Goal: Task Accomplishment & Management: Use online tool/utility

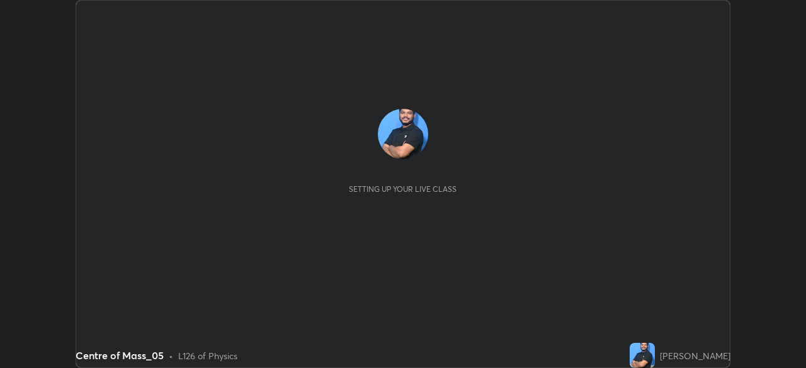
scroll to position [368, 805]
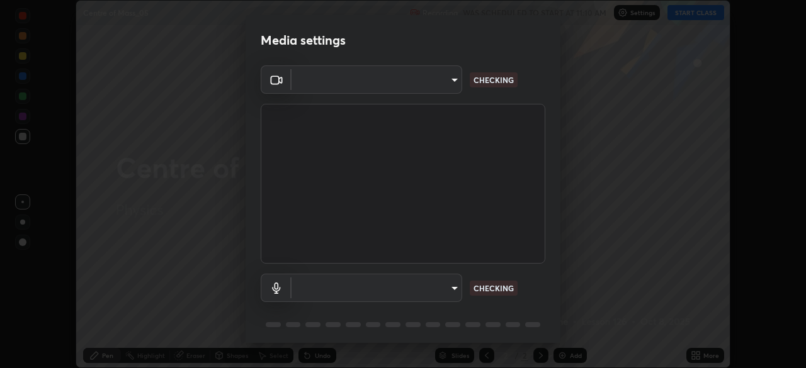
type input "a9133dad2e918d9e43cacff0d24315f55d9a531cdf13b35ee7ee266ddbc74882"
type input "2ee99eba62caab97a2905d09126a2f4531f8a74366fa5192b0f1e1518bfa4558"
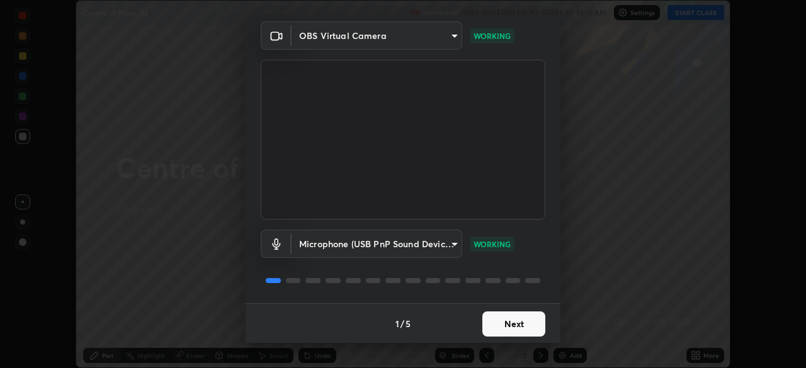
click at [490, 320] on button "Next" at bounding box center [513, 324] width 63 height 25
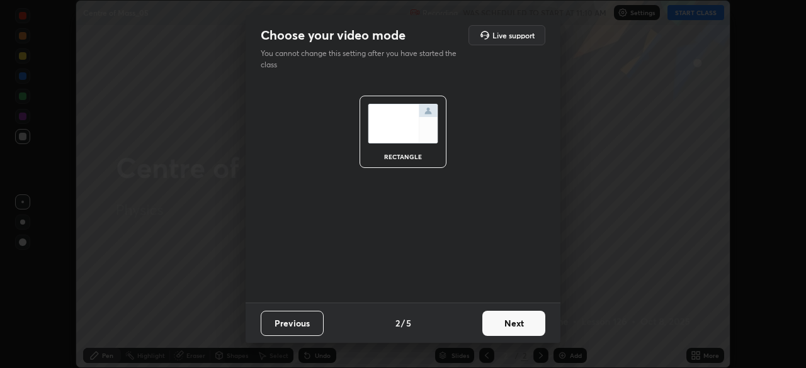
click at [496, 330] on button "Next" at bounding box center [513, 323] width 63 height 25
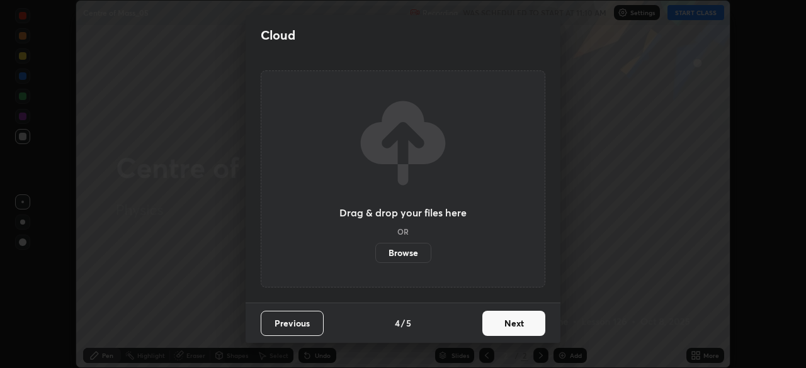
click at [498, 327] on button "Next" at bounding box center [513, 323] width 63 height 25
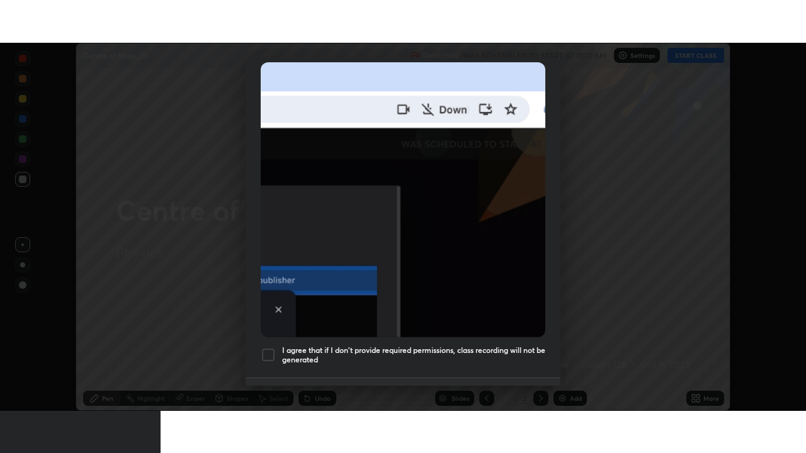
scroll to position [301, 0]
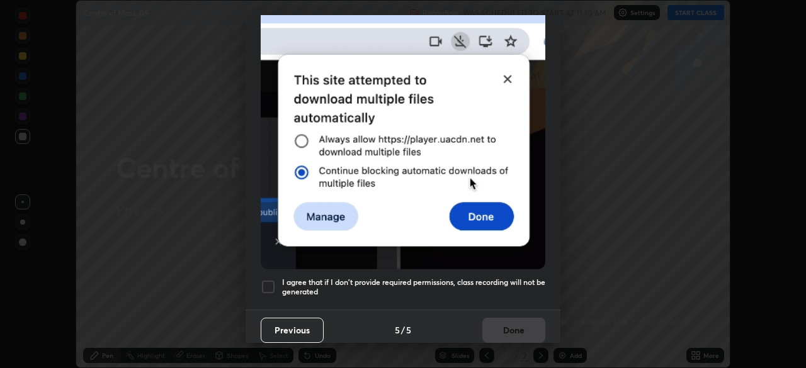
click at [263, 280] on div at bounding box center [268, 287] width 15 height 15
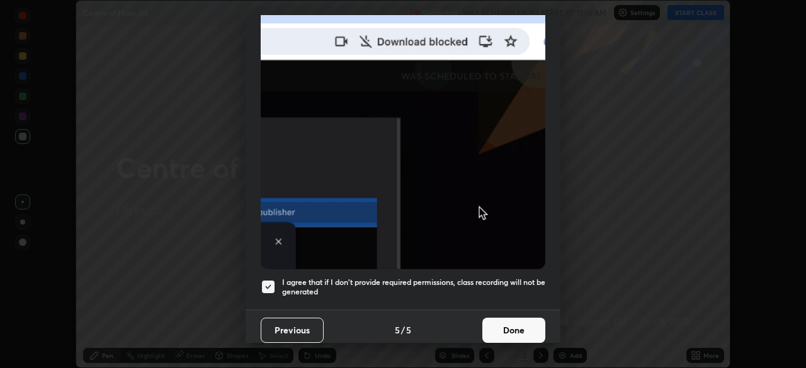
click at [489, 318] on button "Done" at bounding box center [513, 330] width 63 height 25
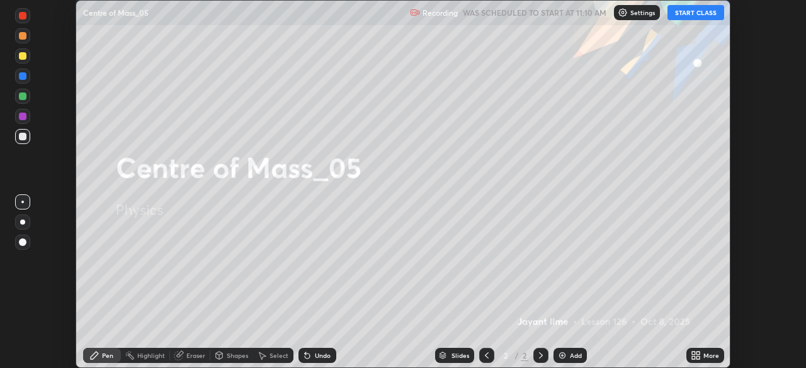
click at [695, 14] on button "START CLASS" at bounding box center [696, 12] width 57 height 15
click at [637, 13] on p "Settings" at bounding box center [648, 12] width 25 height 6
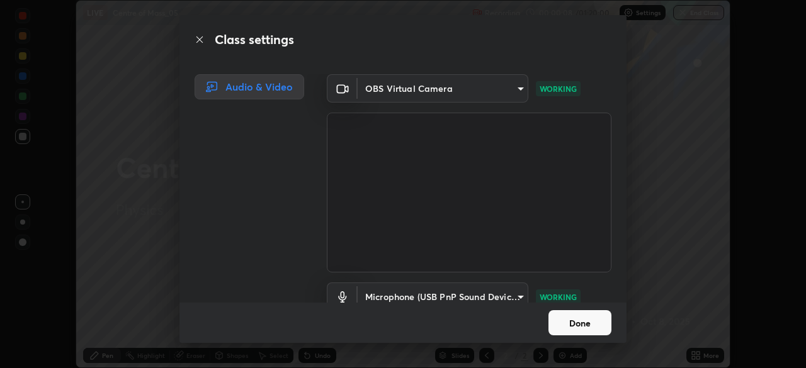
click at [571, 322] on button "Done" at bounding box center [580, 322] width 63 height 25
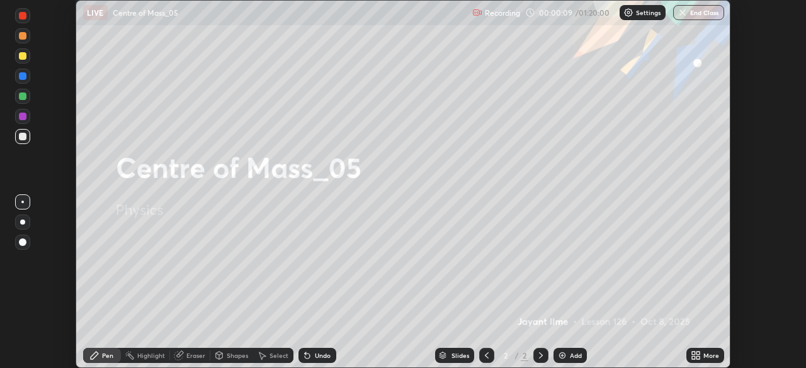
click at [700, 356] on icon at bounding box center [696, 356] width 10 height 10
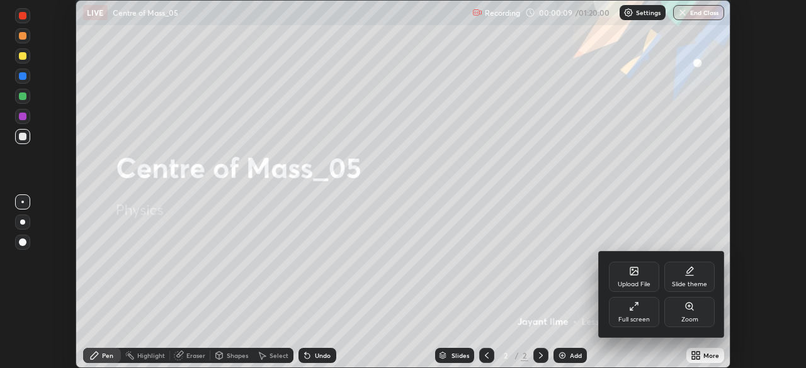
click at [640, 319] on div "Full screen" at bounding box center [633, 320] width 31 height 6
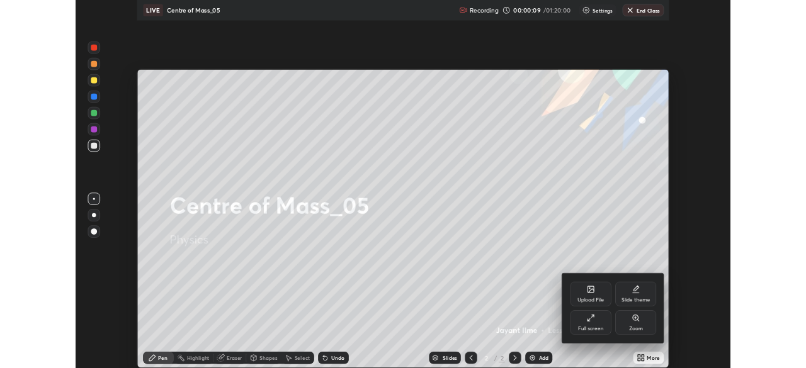
scroll to position [453, 806]
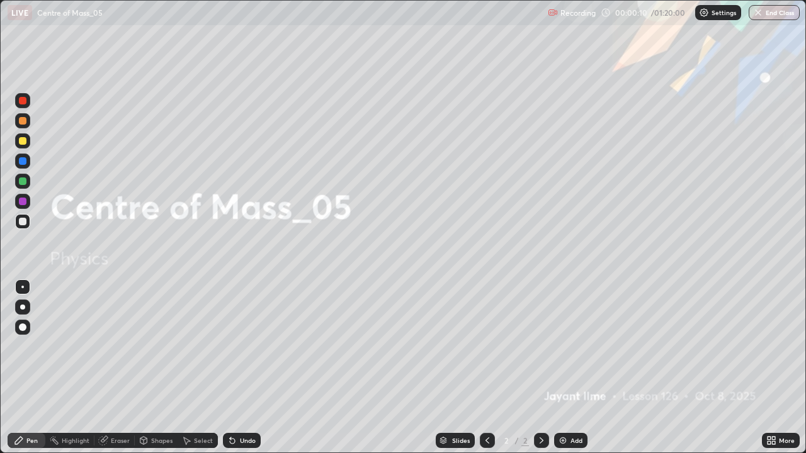
click at [569, 368] on div "Add" at bounding box center [570, 440] width 33 height 15
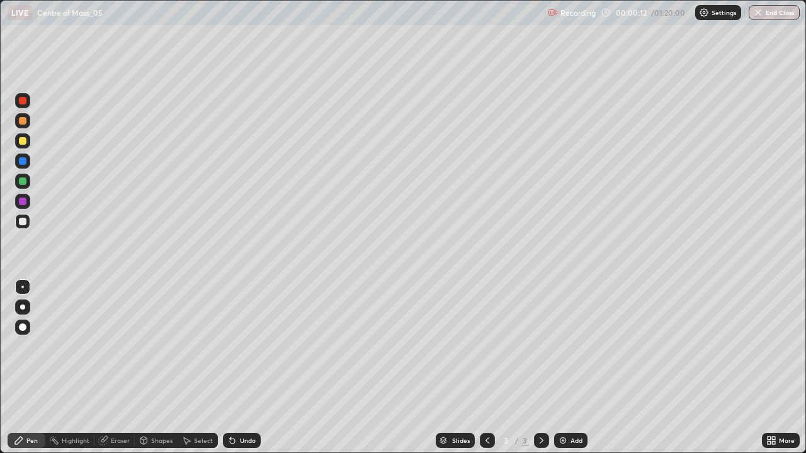
click at [24, 330] on div at bounding box center [23, 328] width 8 height 8
click at [24, 144] on div at bounding box center [23, 141] width 8 height 8
click at [21, 164] on div at bounding box center [23, 161] width 8 height 8
click at [21, 223] on div at bounding box center [23, 222] width 8 height 8
click at [23, 222] on div at bounding box center [23, 222] width 8 height 8
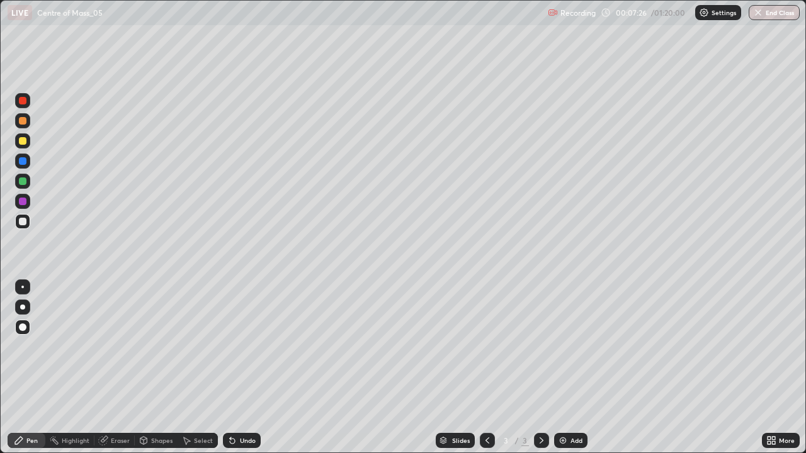
click at [566, 368] on img at bounding box center [563, 441] width 10 height 10
click at [23, 140] on div at bounding box center [23, 141] width 8 height 8
click at [23, 222] on div at bounding box center [23, 222] width 8 height 8
click at [565, 368] on img at bounding box center [563, 441] width 10 height 10
click at [24, 142] on div at bounding box center [23, 141] width 8 height 8
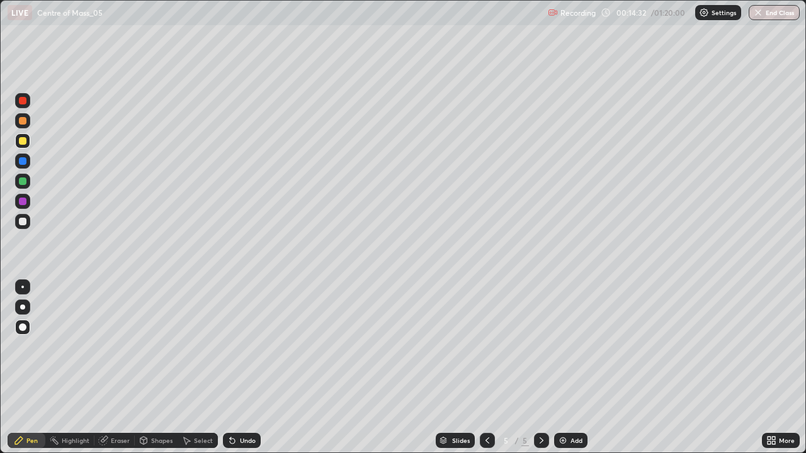
click at [24, 222] on div at bounding box center [23, 222] width 8 height 8
click at [28, 162] on div at bounding box center [22, 161] width 15 height 15
click at [23, 222] on div at bounding box center [23, 222] width 8 height 8
click at [567, 368] on div "Add" at bounding box center [570, 440] width 33 height 15
click at [23, 101] on div at bounding box center [23, 101] width 8 height 8
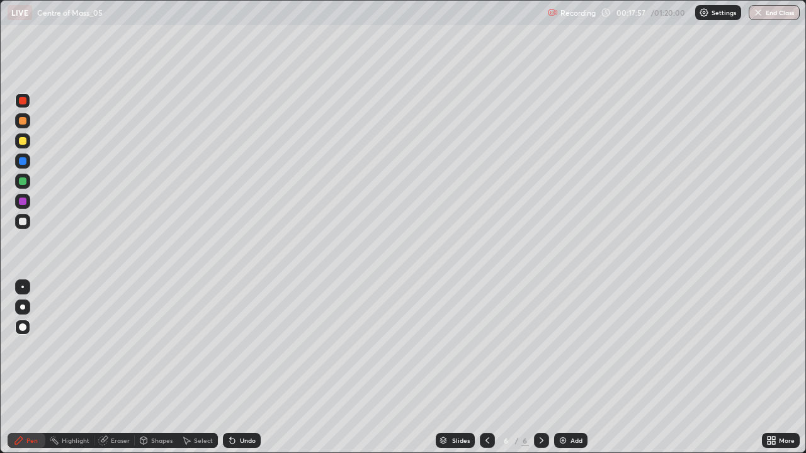
click at [24, 143] on div at bounding box center [23, 141] width 8 height 8
click at [24, 222] on div at bounding box center [23, 222] width 8 height 8
click at [571, 368] on div "Add" at bounding box center [577, 441] width 12 height 6
click at [28, 143] on div at bounding box center [22, 141] width 15 height 15
click at [23, 224] on div at bounding box center [23, 222] width 8 height 8
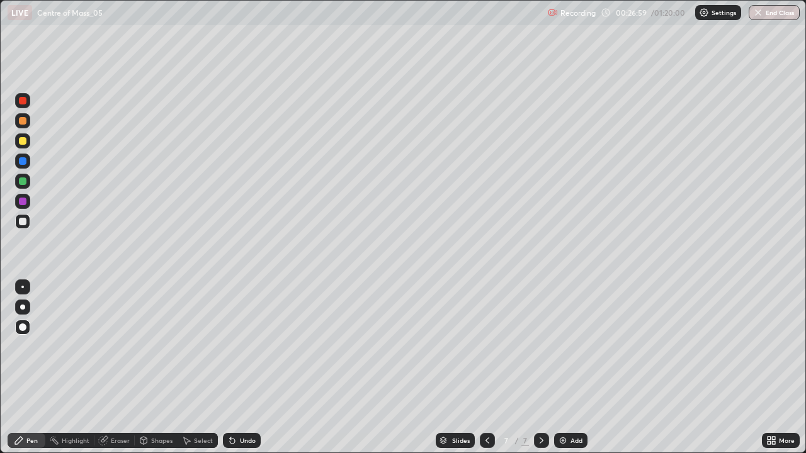
click at [29, 105] on div at bounding box center [22, 100] width 15 height 15
click at [23, 223] on div at bounding box center [23, 222] width 8 height 8
click at [25, 144] on div at bounding box center [23, 141] width 8 height 8
click at [24, 164] on div at bounding box center [23, 161] width 8 height 8
click at [563, 368] on img at bounding box center [563, 441] width 10 height 10
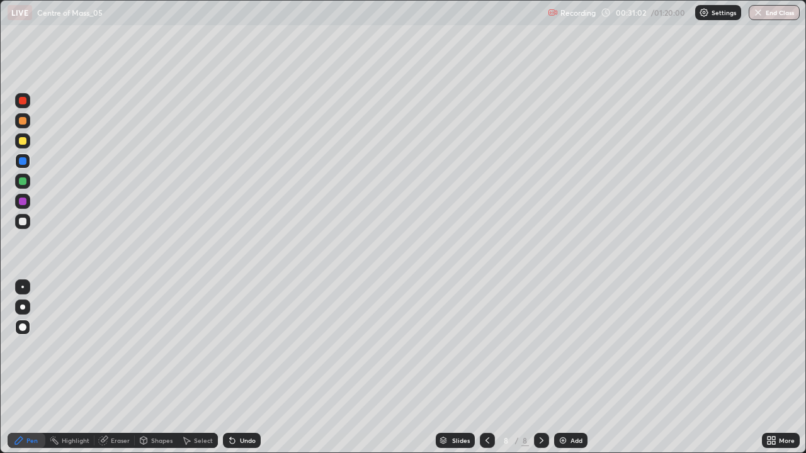
click at [25, 223] on div at bounding box center [23, 222] width 8 height 8
click at [23, 142] on div at bounding box center [23, 141] width 8 height 8
click at [563, 368] on img at bounding box center [563, 441] width 10 height 10
click at [23, 222] on div at bounding box center [23, 222] width 8 height 8
click at [23, 142] on div at bounding box center [23, 141] width 8 height 8
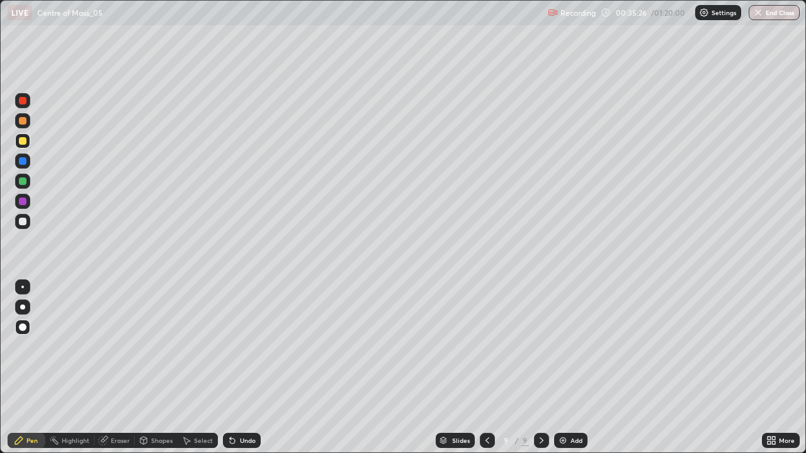
click at [23, 222] on div at bounding box center [23, 222] width 8 height 8
click at [23, 163] on div at bounding box center [23, 161] width 8 height 8
click at [25, 222] on div at bounding box center [23, 222] width 8 height 8
click at [242, 368] on div "Undo" at bounding box center [248, 441] width 16 height 6
click at [239, 368] on div "Undo" at bounding box center [242, 440] width 38 height 15
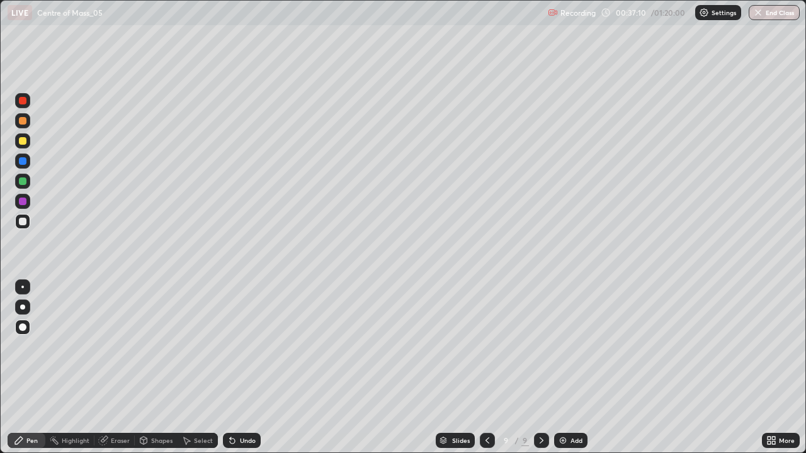
click at [240, 368] on div "Undo" at bounding box center [242, 440] width 38 height 15
click at [241, 368] on div "Undo" at bounding box center [248, 441] width 16 height 6
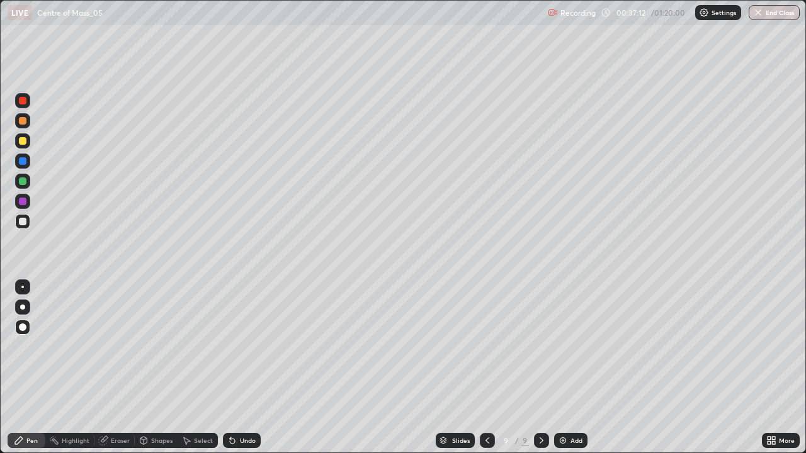
click at [241, 368] on div "Undo" at bounding box center [248, 441] width 16 height 6
click at [240, 368] on div "Undo" at bounding box center [248, 441] width 16 height 6
click at [571, 368] on div "Add" at bounding box center [577, 441] width 12 height 6
click at [23, 141] on div at bounding box center [23, 141] width 8 height 8
click at [23, 222] on div at bounding box center [23, 222] width 8 height 8
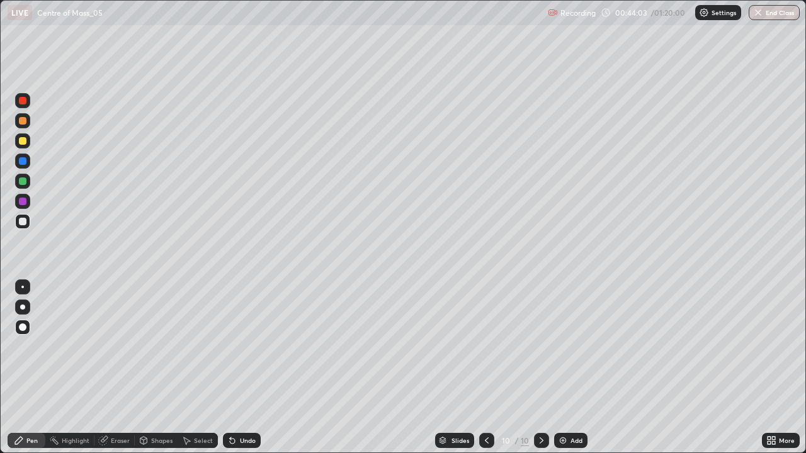
click at [25, 141] on div at bounding box center [23, 141] width 8 height 8
click at [23, 184] on div at bounding box center [23, 182] width 8 height 8
click at [24, 144] on div at bounding box center [23, 141] width 8 height 8
click at [240, 368] on div "Undo" at bounding box center [248, 441] width 16 height 6
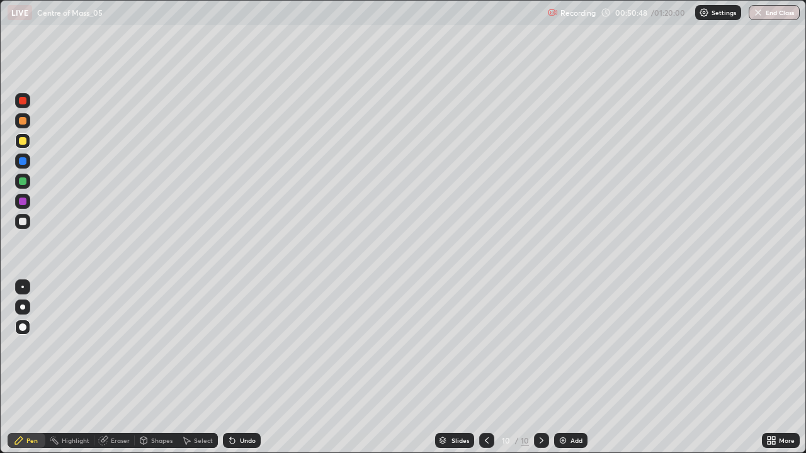
click at [583, 368] on div "Add" at bounding box center [570, 440] width 33 height 15
click at [23, 222] on div at bounding box center [23, 222] width 8 height 8
click at [23, 223] on div at bounding box center [23, 222] width 8 height 8
click at [25, 144] on div at bounding box center [23, 141] width 8 height 8
click at [25, 219] on div at bounding box center [23, 222] width 8 height 8
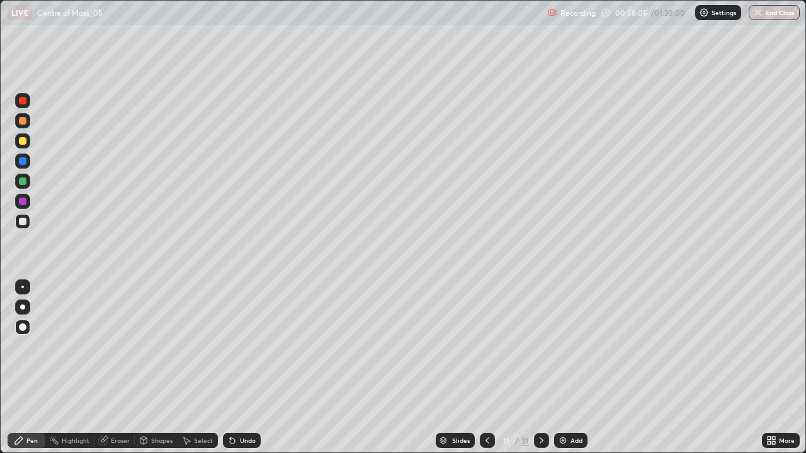
click at [25, 141] on div at bounding box center [23, 141] width 8 height 8
click at [23, 222] on div at bounding box center [23, 222] width 8 height 8
click at [564, 368] on img at bounding box center [563, 441] width 10 height 10
click at [482, 368] on icon at bounding box center [487, 441] width 10 height 10
click at [21, 143] on div at bounding box center [23, 141] width 8 height 8
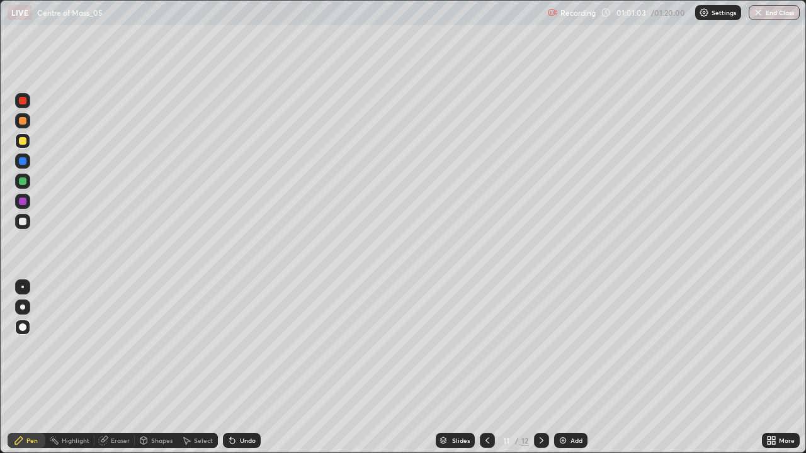
click at [568, 368] on div "Add" at bounding box center [570, 440] width 33 height 15
click at [23, 222] on div at bounding box center [23, 222] width 8 height 8
click at [19, 144] on div at bounding box center [22, 141] width 15 height 15
click at [243, 368] on div "Undo" at bounding box center [248, 441] width 16 height 6
click at [22, 143] on div at bounding box center [23, 141] width 8 height 8
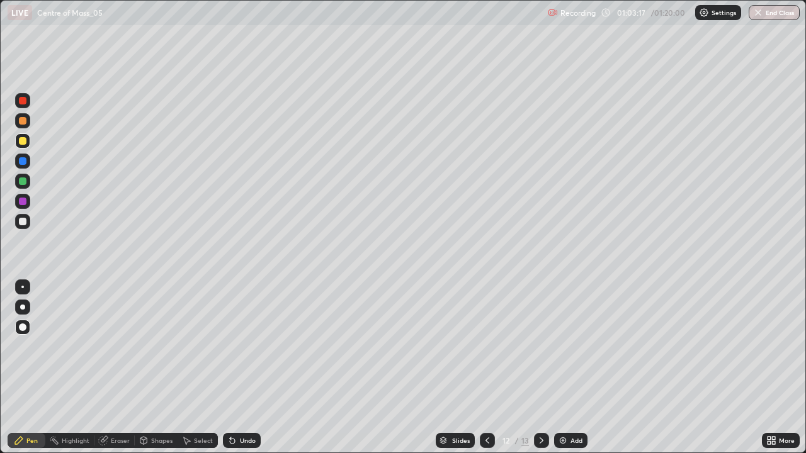
click at [24, 220] on div at bounding box center [23, 222] width 8 height 8
click at [25, 144] on div at bounding box center [23, 141] width 8 height 8
click at [25, 221] on div at bounding box center [23, 222] width 8 height 8
click at [116, 368] on div "Eraser" at bounding box center [120, 441] width 19 height 6
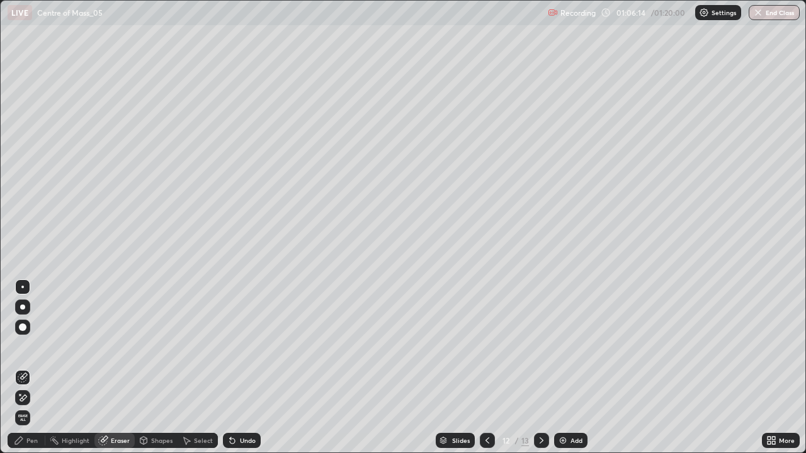
click at [31, 368] on div "Pen" at bounding box center [31, 441] width 11 height 6
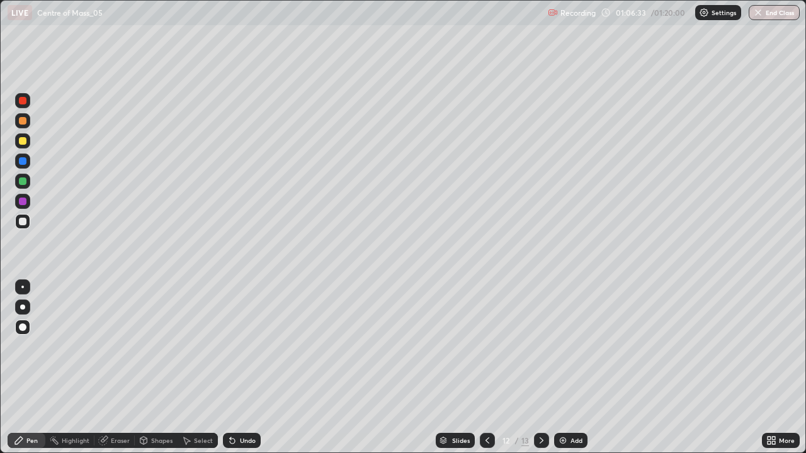
click at [108, 368] on div "Eraser" at bounding box center [114, 440] width 40 height 15
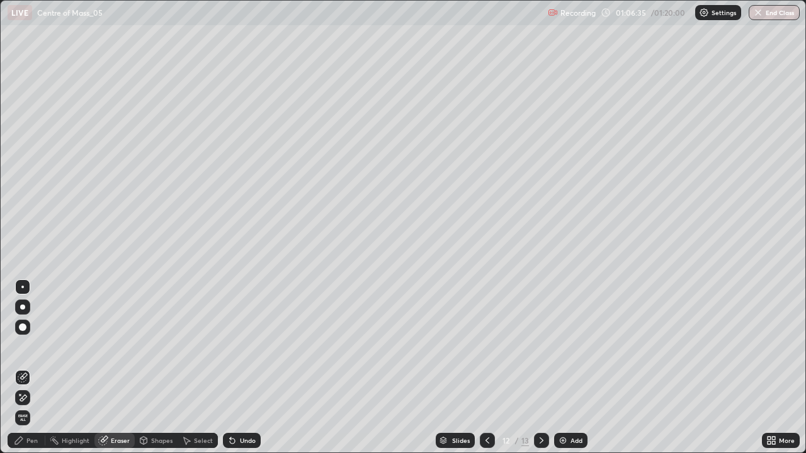
click at [40, 368] on div "Pen" at bounding box center [27, 440] width 38 height 15
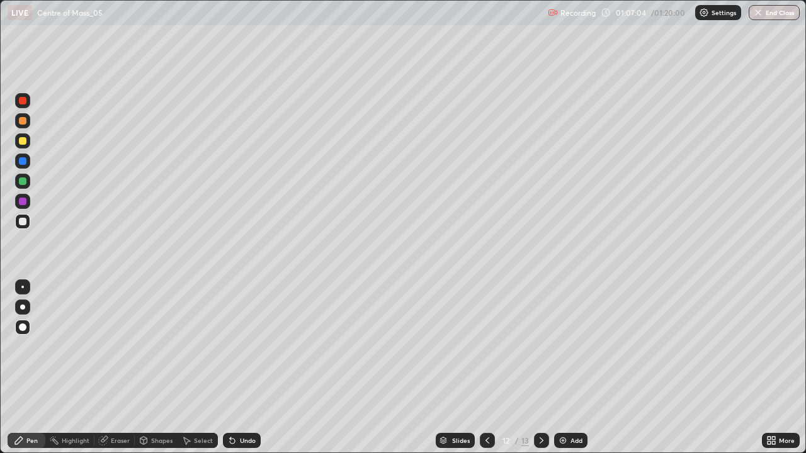
click at [242, 368] on div "Undo" at bounding box center [248, 441] width 16 height 6
click at [115, 368] on div "Eraser" at bounding box center [120, 441] width 19 height 6
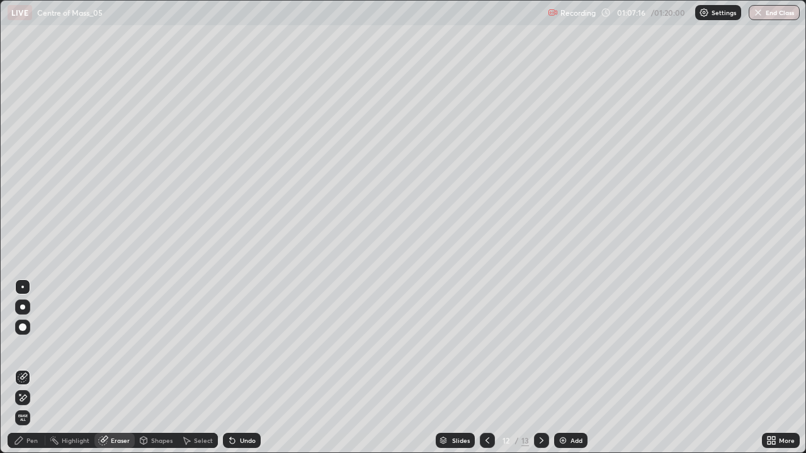
click at [33, 368] on div "Pen" at bounding box center [31, 441] width 11 height 6
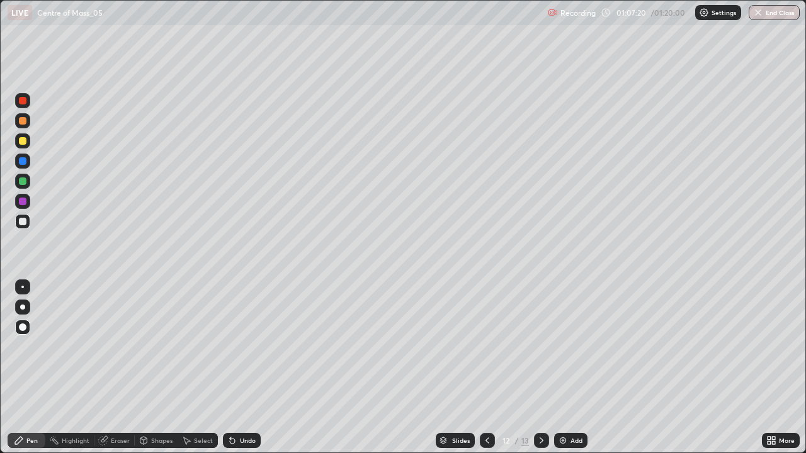
click at [111, 368] on div "Eraser" at bounding box center [120, 441] width 19 height 6
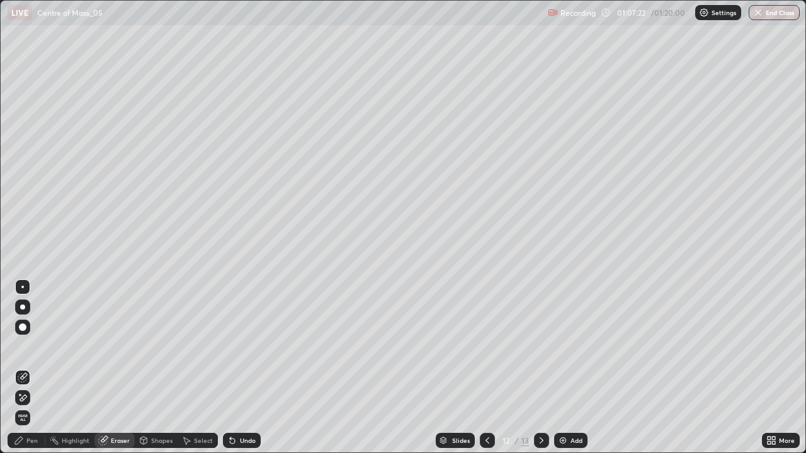
click at [25, 368] on div "Pen" at bounding box center [27, 440] width 38 height 15
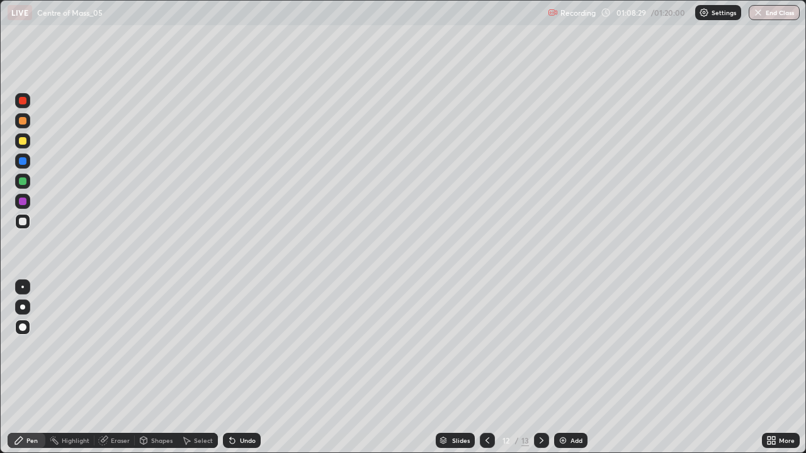
click at [23, 101] on div at bounding box center [23, 101] width 8 height 8
click at [28, 162] on div at bounding box center [22, 161] width 15 height 15
click at [24, 185] on div at bounding box center [23, 182] width 8 height 8
click at [23, 142] on div at bounding box center [23, 141] width 8 height 8
click at [566, 368] on img at bounding box center [563, 441] width 10 height 10
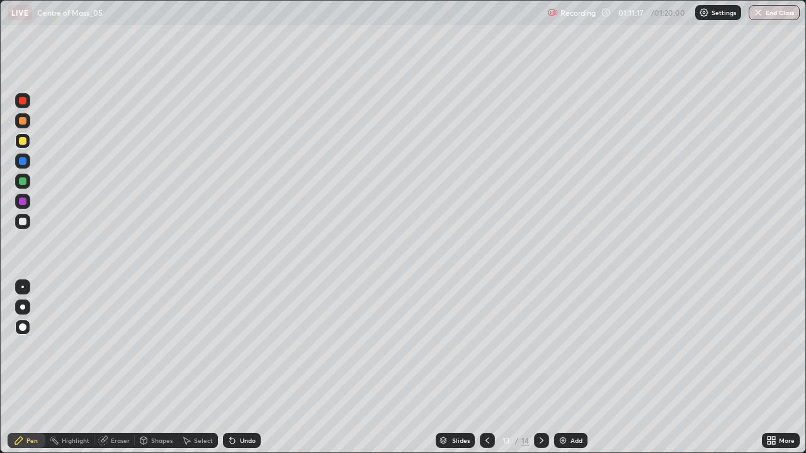
click at [486, 368] on icon at bounding box center [487, 441] width 10 height 10
click at [540, 368] on icon at bounding box center [542, 441] width 10 height 10
click at [21, 227] on div at bounding box center [22, 221] width 15 height 15
click at [115, 368] on div "Eraser" at bounding box center [120, 441] width 19 height 6
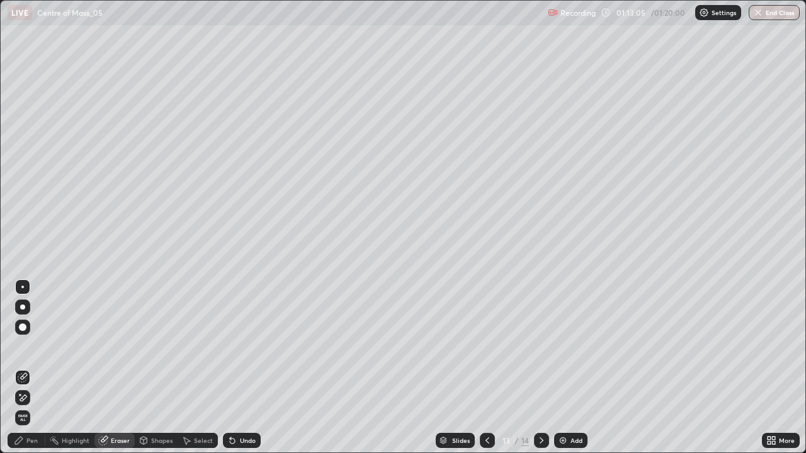
click at [29, 368] on div "Pen" at bounding box center [31, 441] width 11 height 6
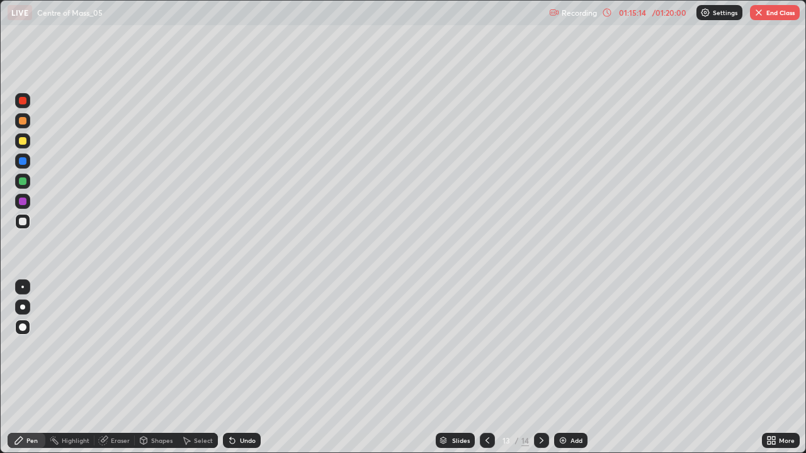
click at [21, 168] on div at bounding box center [22, 161] width 15 height 15
click at [23, 181] on div at bounding box center [23, 182] width 8 height 8
click at [22, 222] on div at bounding box center [23, 222] width 8 height 8
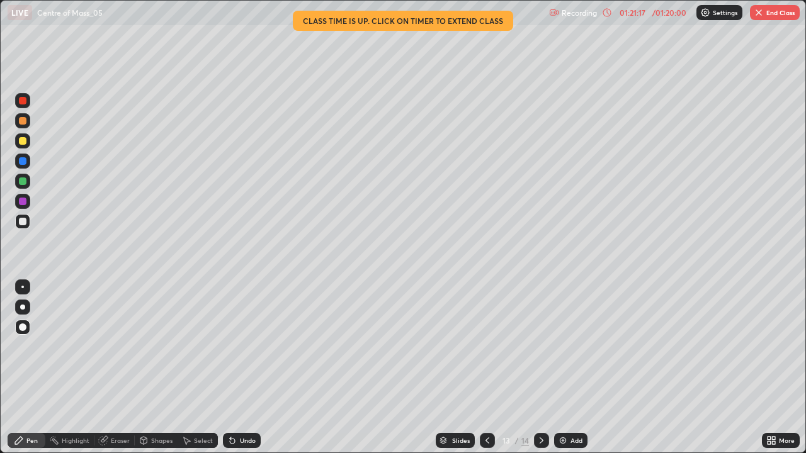
click at [766, 11] on button "End Class" at bounding box center [775, 12] width 50 height 15
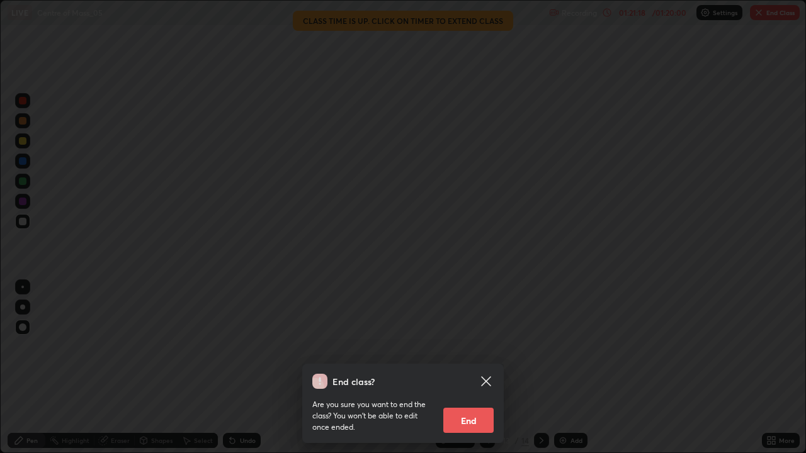
click at [482, 368] on button "End" at bounding box center [468, 420] width 50 height 25
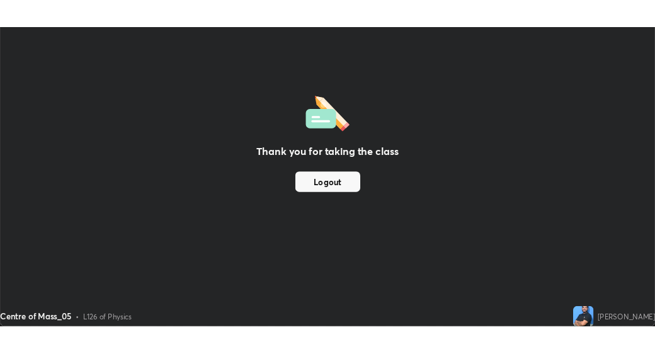
scroll to position [62610, 62173]
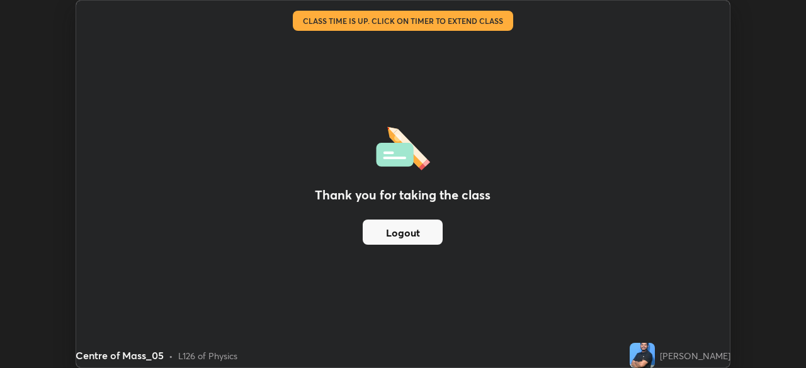
click at [684, 65] on div "Thank you for taking the class Logout" at bounding box center [403, 184] width 654 height 367
click at [690, 56] on div "Thank you for taking the class Logout" at bounding box center [403, 184] width 654 height 367
click at [697, 11] on button "End Class" at bounding box center [700, 12] width 50 height 15
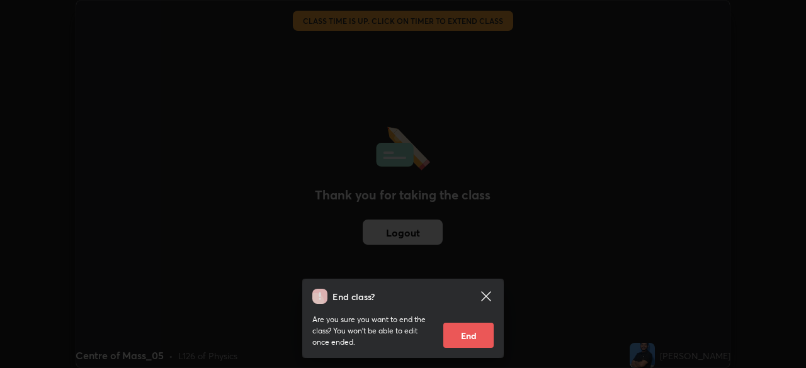
click at [705, 13] on div "End class? Are you sure you want to end the class? You won’t be able to edit on…" at bounding box center [403, 184] width 806 height 368
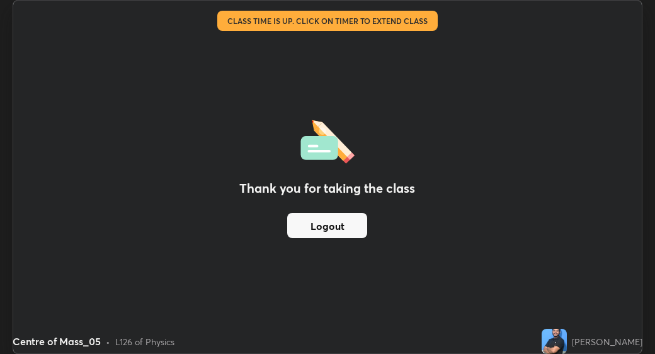
scroll to position [62625, 62324]
